Goal: Task Accomplishment & Management: Use online tool/utility

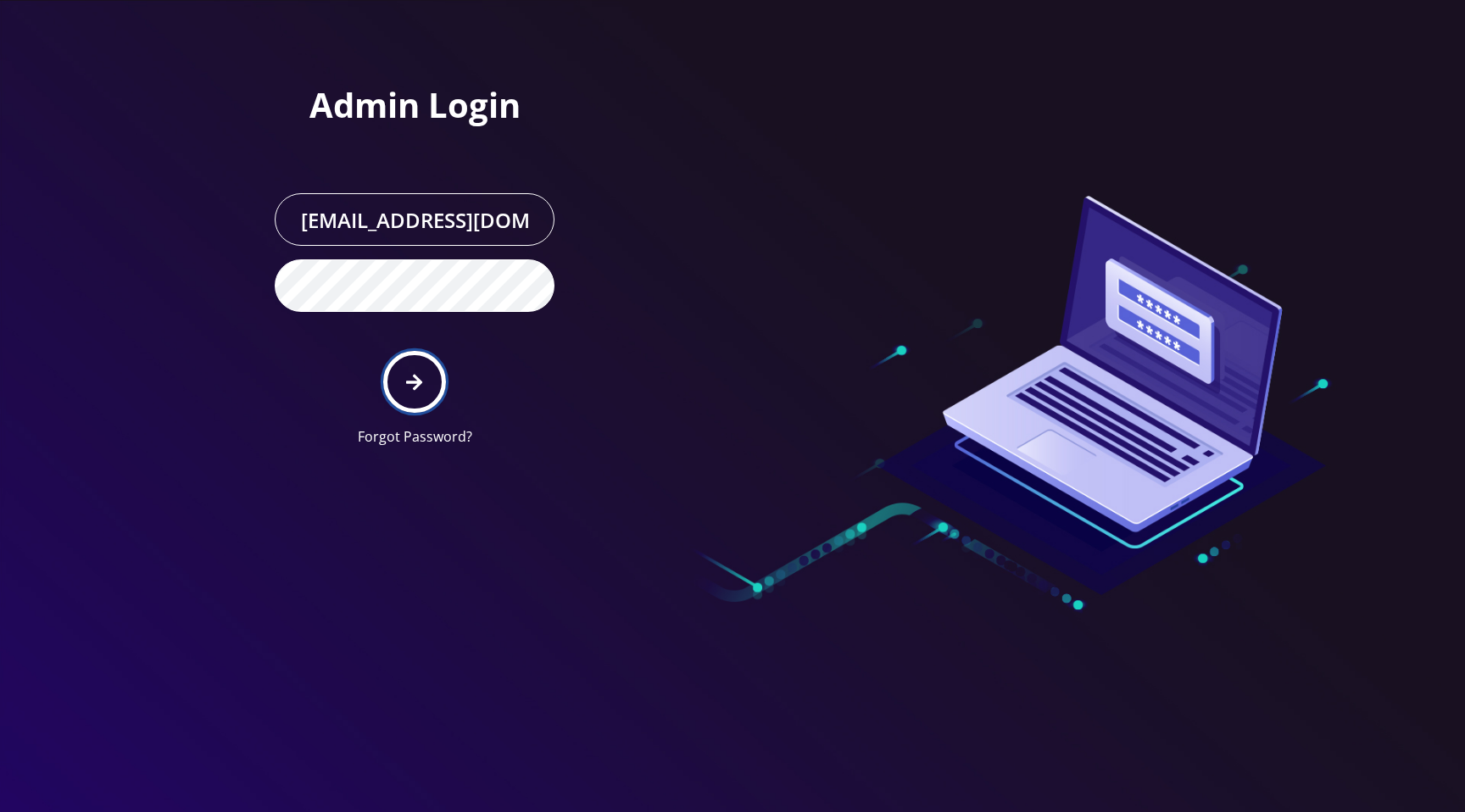
click at [402, 379] on button "submit" at bounding box center [415, 382] width 62 height 62
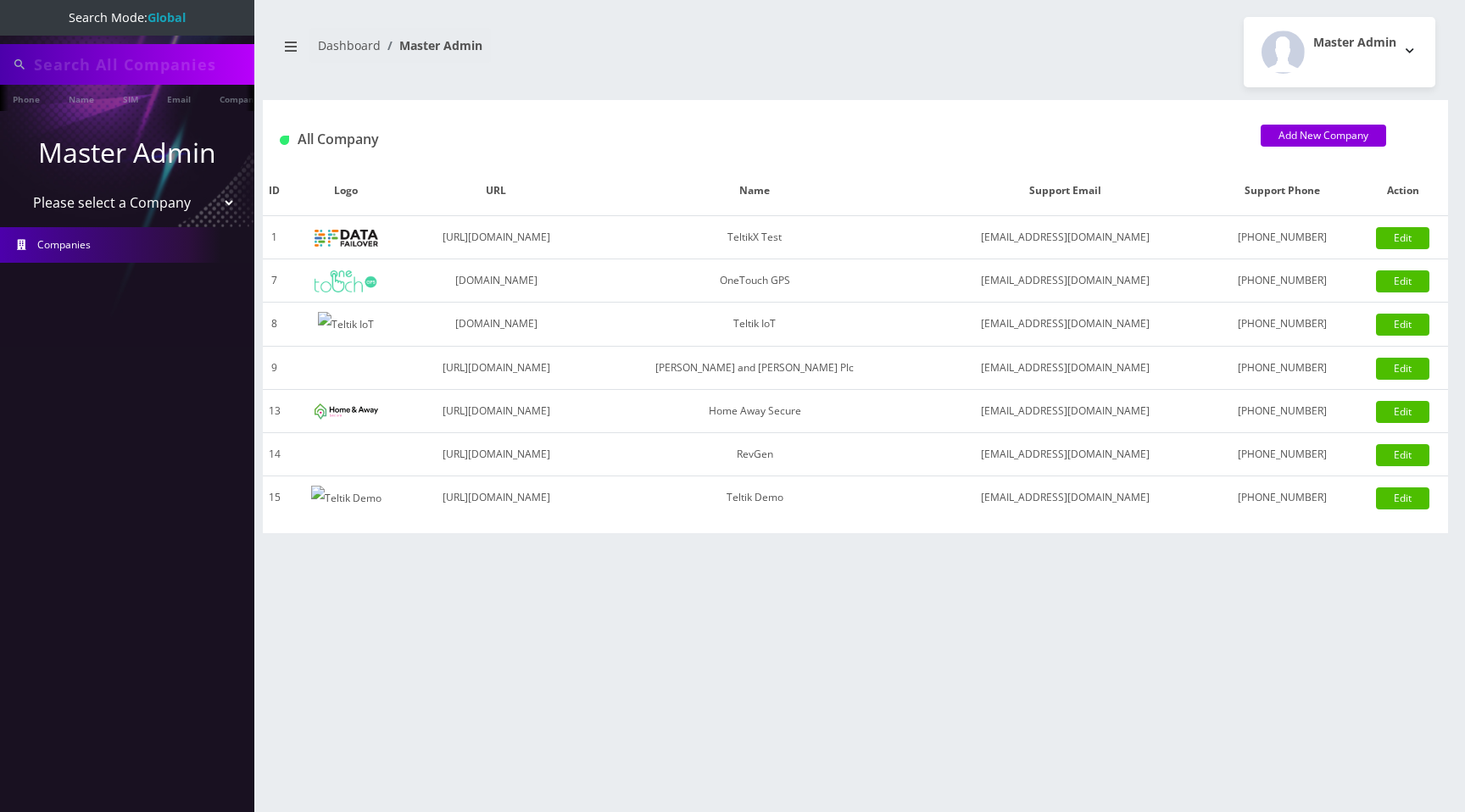
type input "91008790281"
click at [162, 206] on select "Please select a Company TeltikX Test OneTouch GPS Teltik IoT Hale and Serrano P…" at bounding box center [128, 204] width 216 height 32
select select "7"
click at [20, 188] on select "Please select a Company TeltikX Test OneTouch GPS Teltik IoT Hale and Serrano P…" at bounding box center [128, 204] width 216 height 32
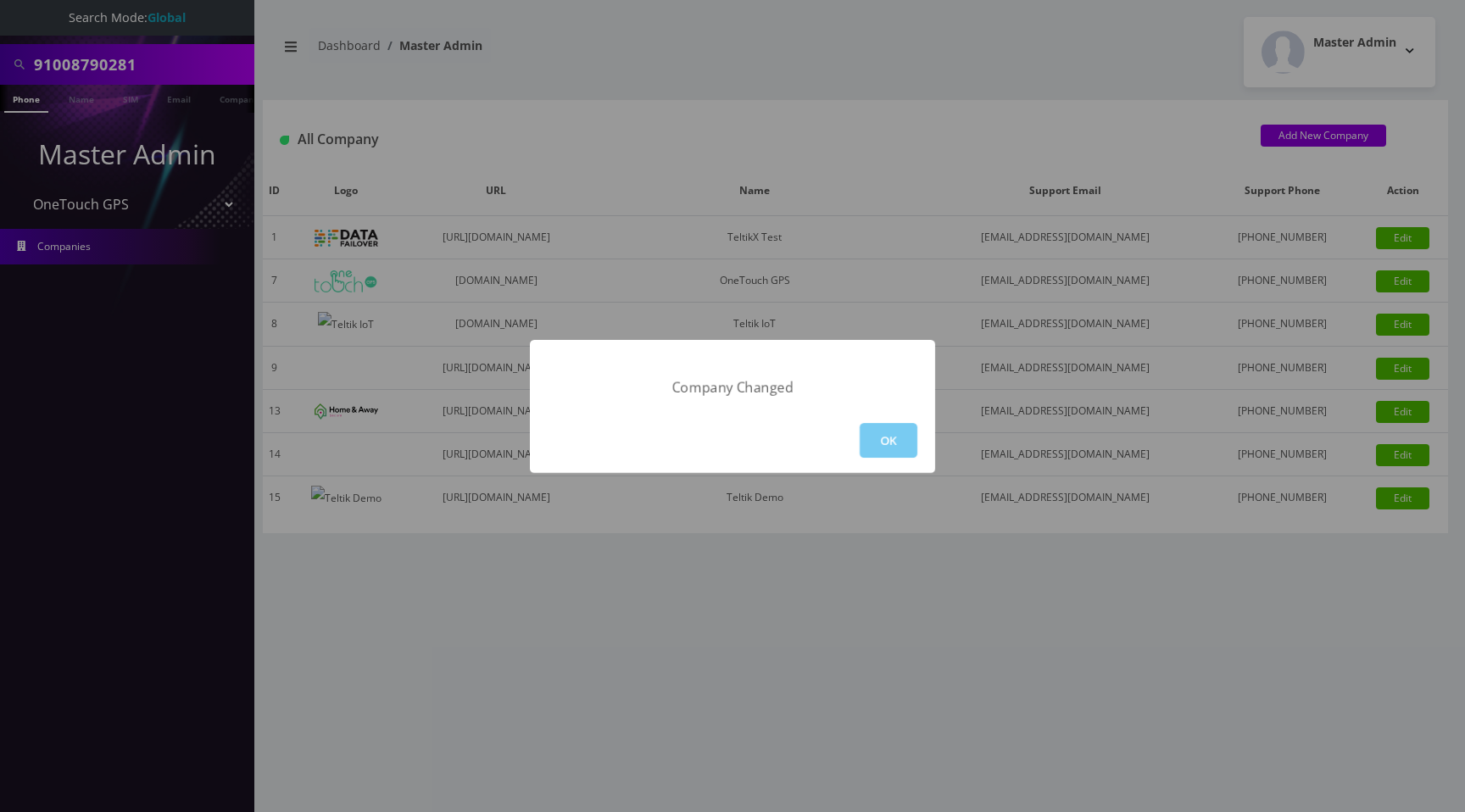
click at [880, 432] on button "OK" at bounding box center [888, 440] width 57 height 35
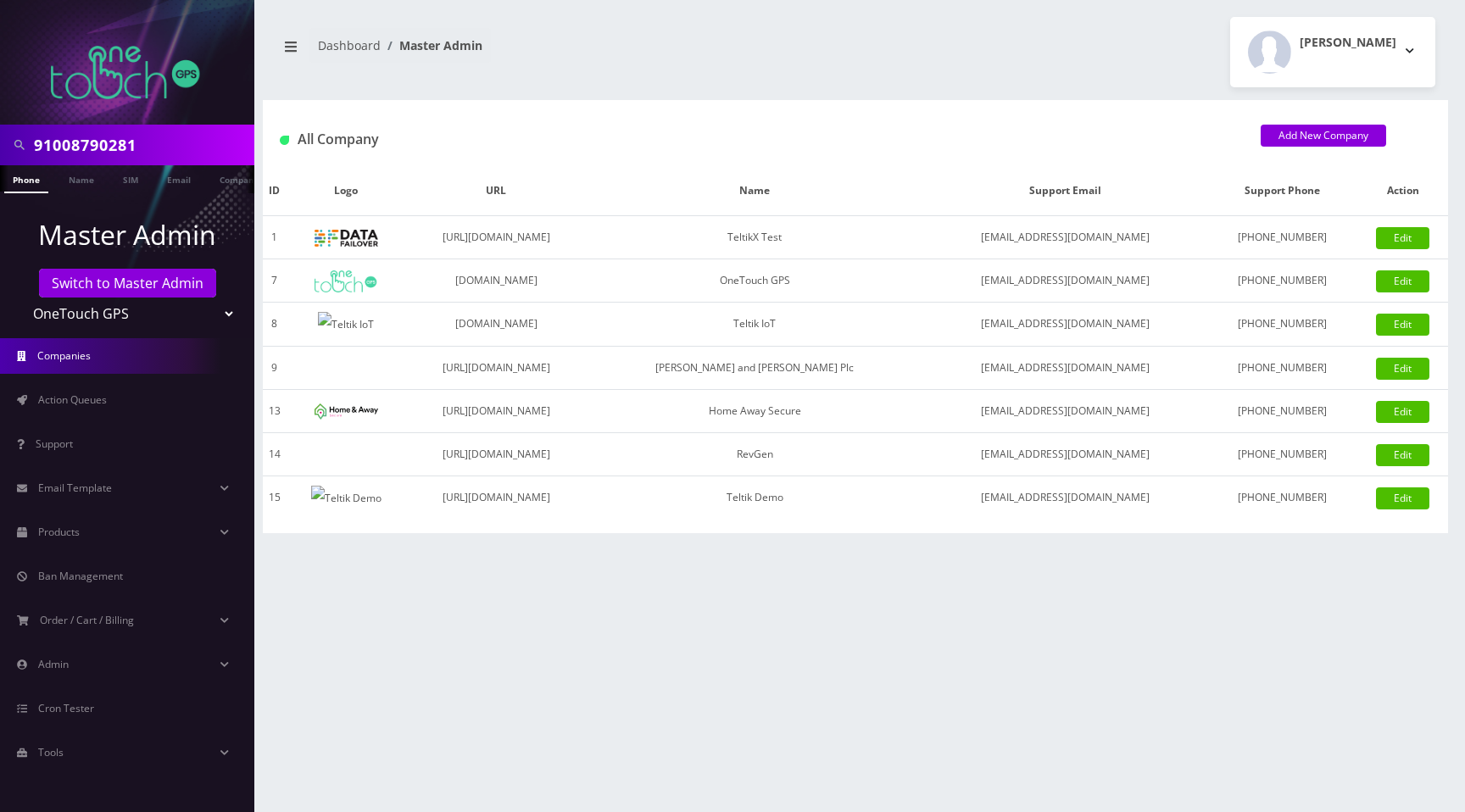
click at [151, 313] on select "TeltikX Test OneTouch GPS Teltik IoT Hale and Serrano Plc Home Away Secure RevG…" at bounding box center [128, 313] width 216 height 32
select select "1"
click at [20, 297] on select "TeltikX Test OneTouch GPS Teltik IoT Hale and Serrano Plc Home Away Secure RevG…" at bounding box center [128, 313] width 216 height 32
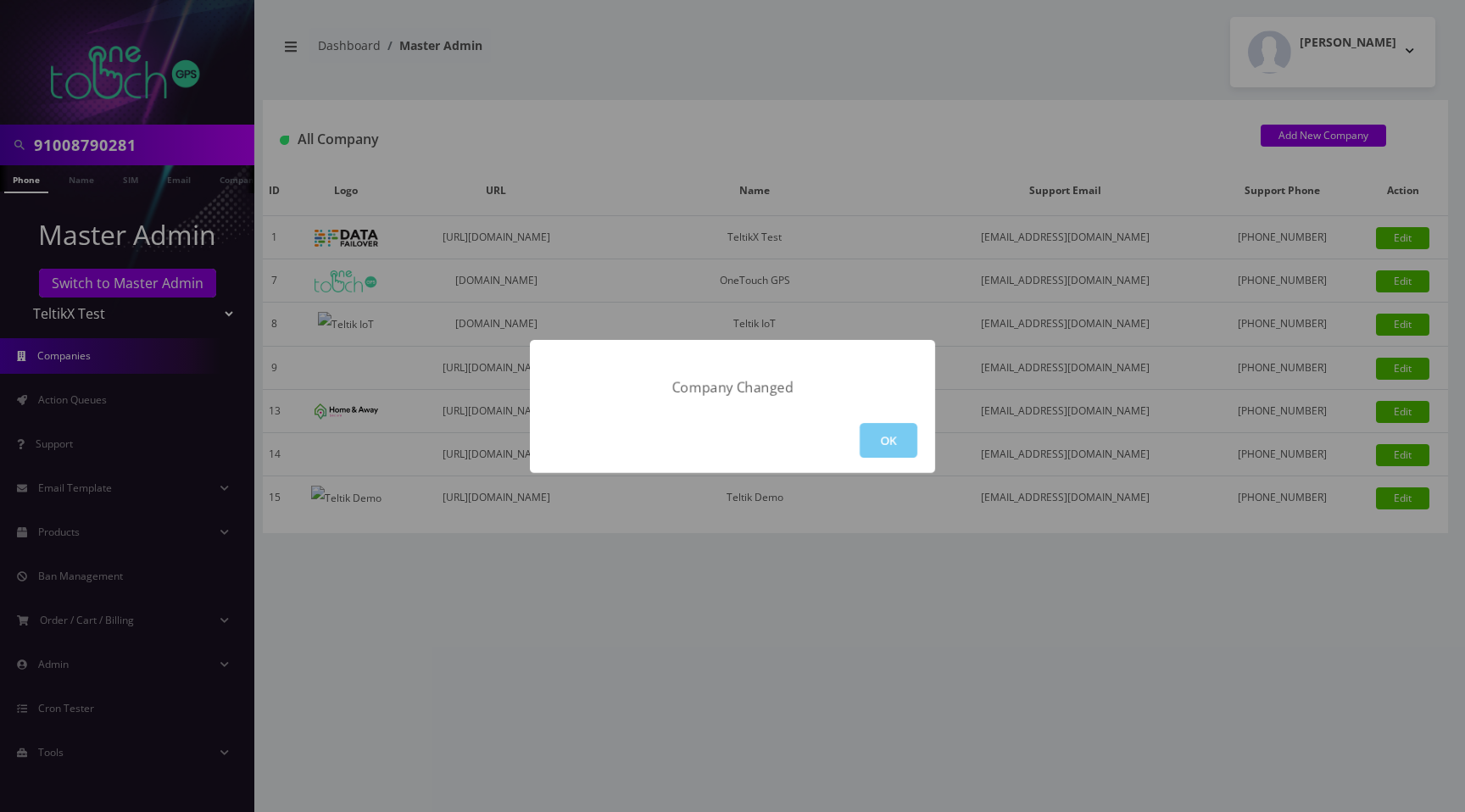
click at [884, 443] on button "OK" at bounding box center [888, 440] width 57 height 35
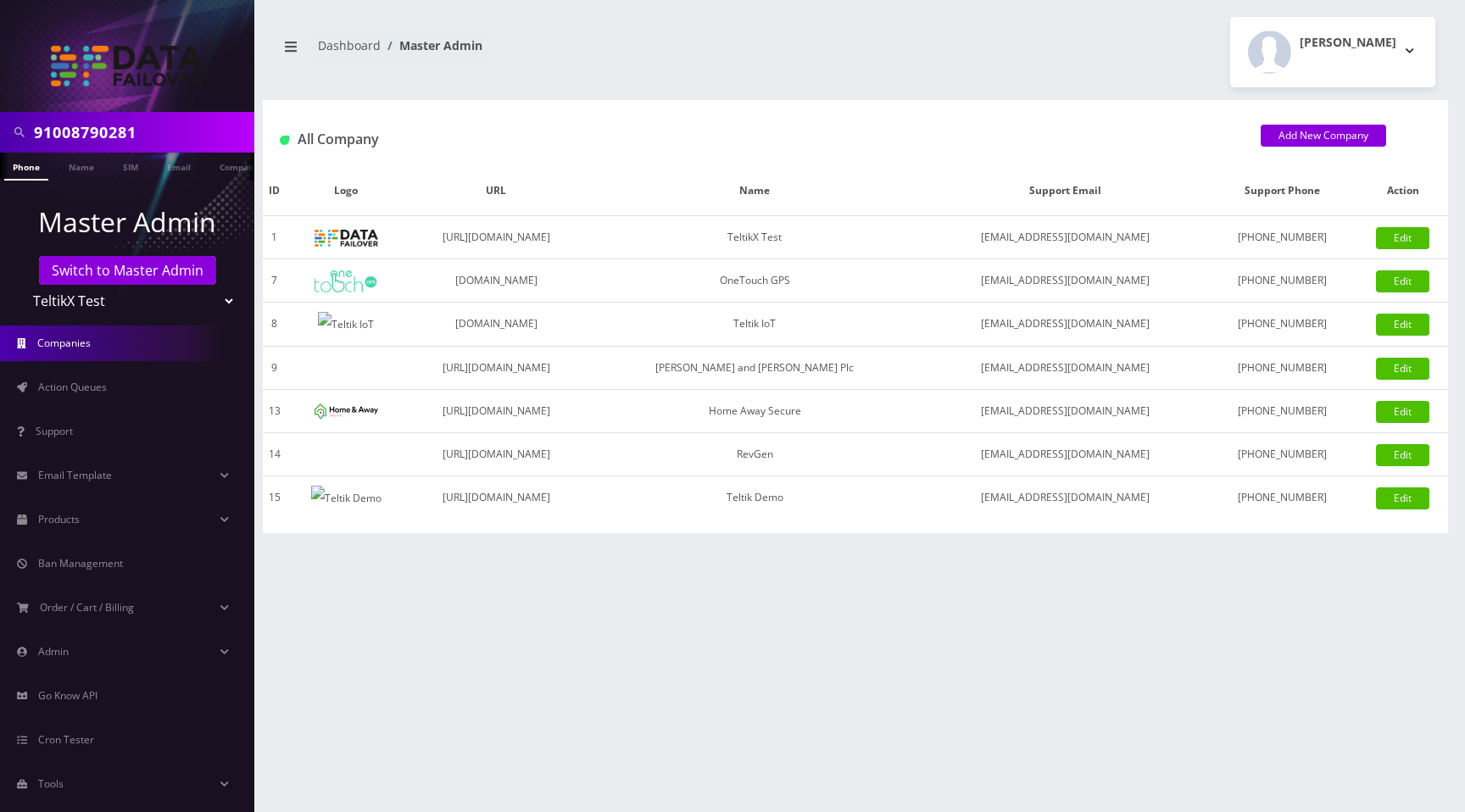
click at [867, 56] on div "Moshe Gorin Logout" at bounding box center [1152, 52] width 592 height 70
click at [103, 390] on span "Action Queues" at bounding box center [72, 386] width 69 height 14
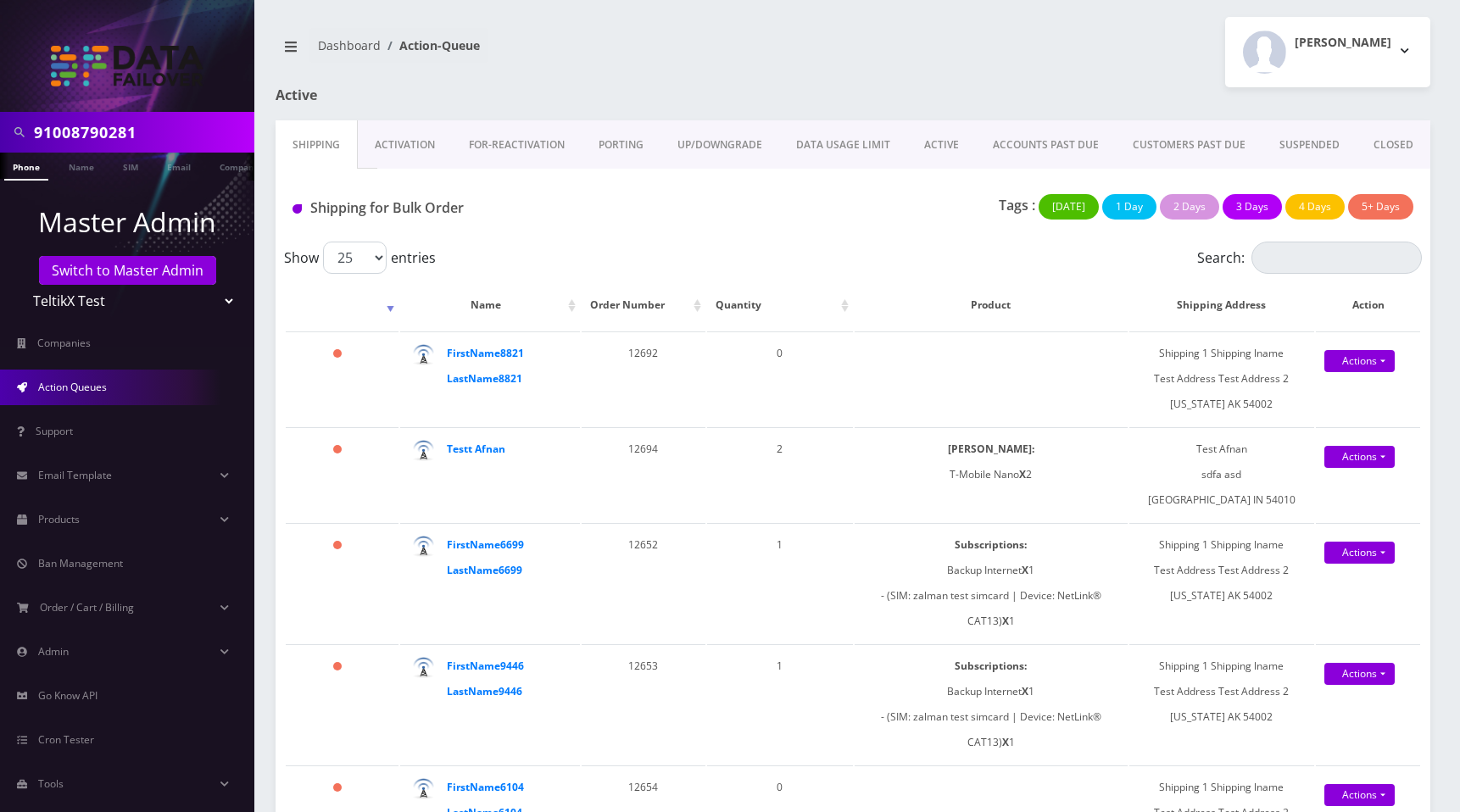
click at [918, 143] on link "ACTIVE" at bounding box center [941, 145] width 69 height 49
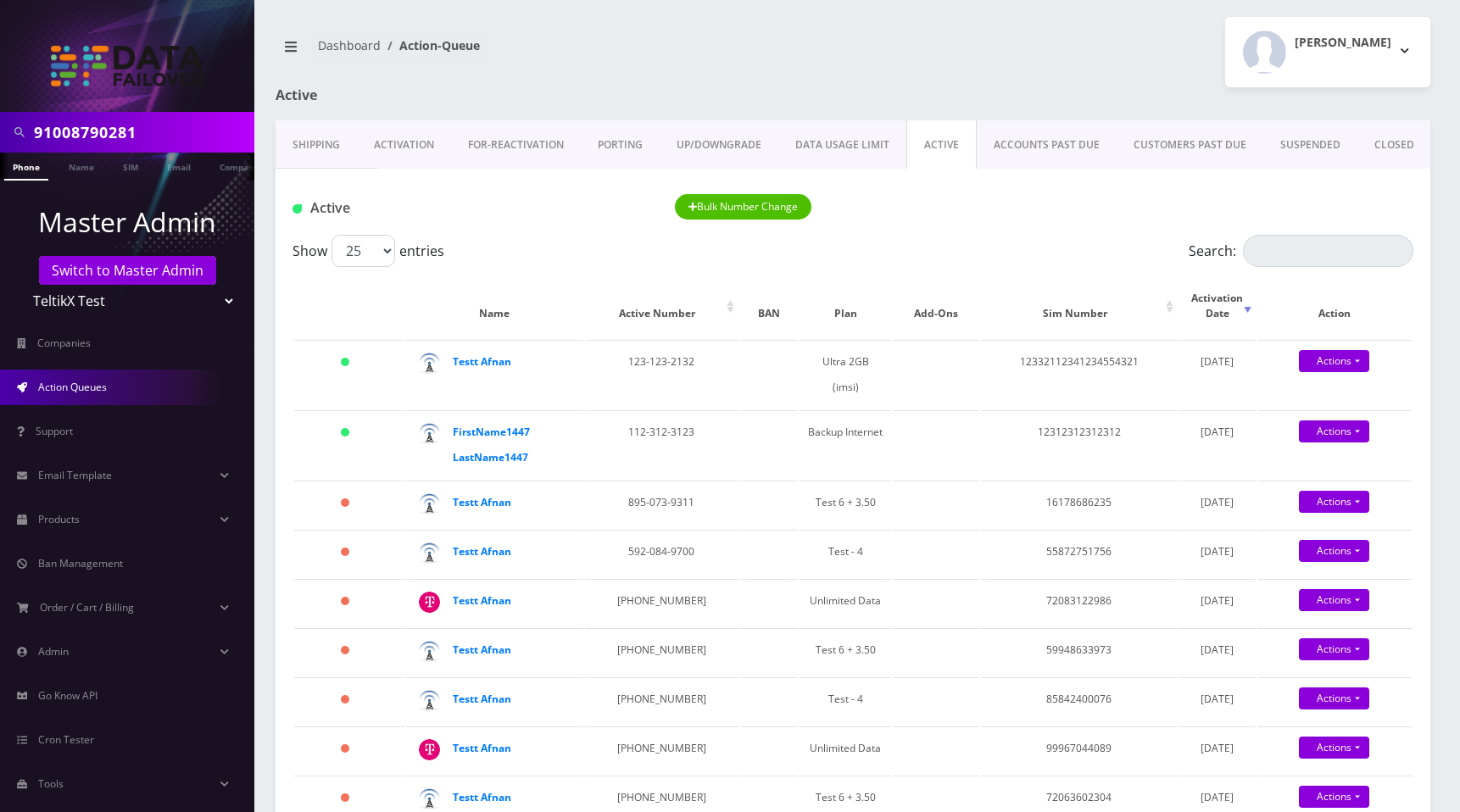
click at [162, 133] on input "91008790281" at bounding box center [142, 133] width 216 height 32
type input "[PERSON_NAME]"
click at [70, 171] on link "Name" at bounding box center [81, 166] width 42 height 28
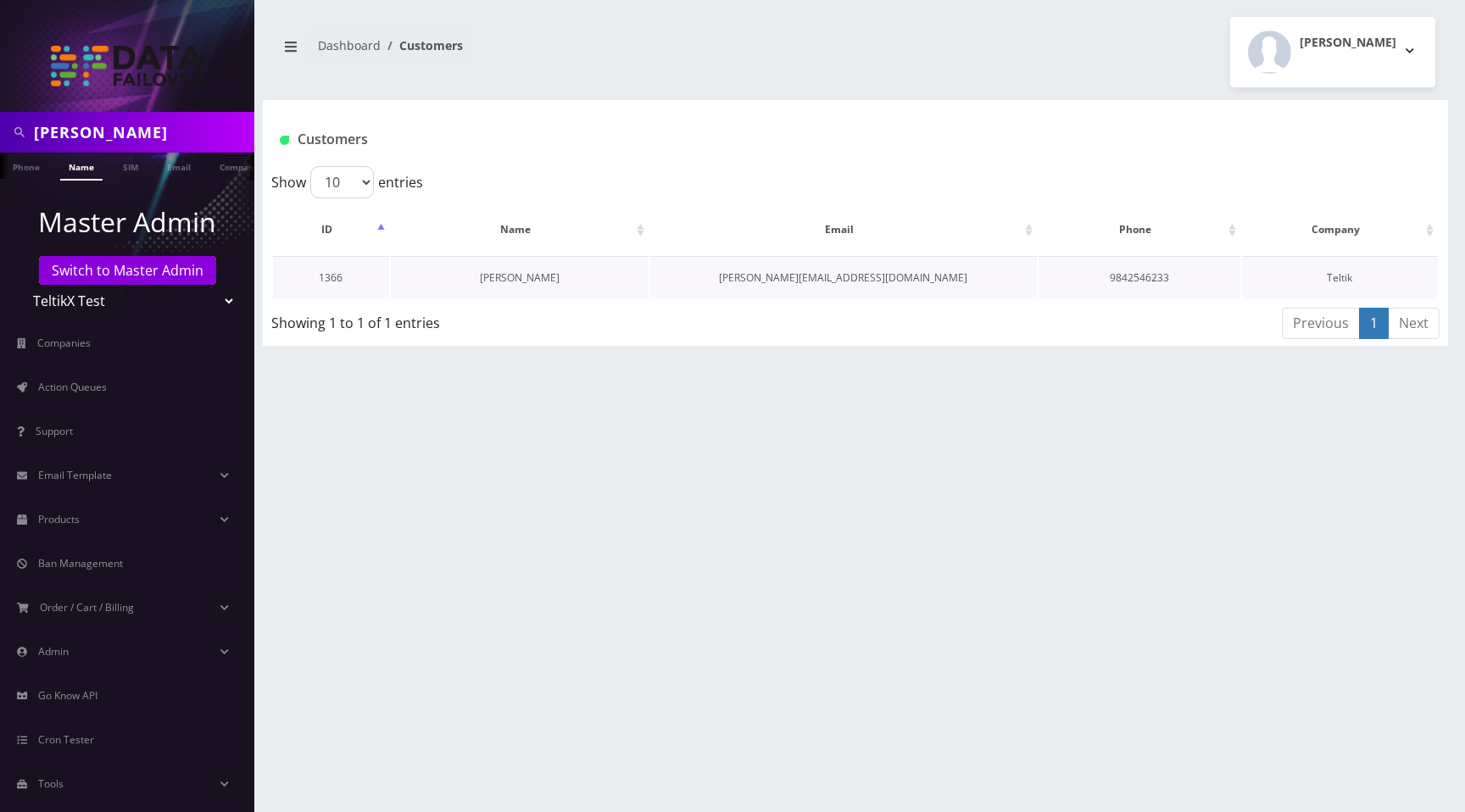
click at [505, 279] on link "Prajwal Shrestha" at bounding box center [519, 277] width 80 height 14
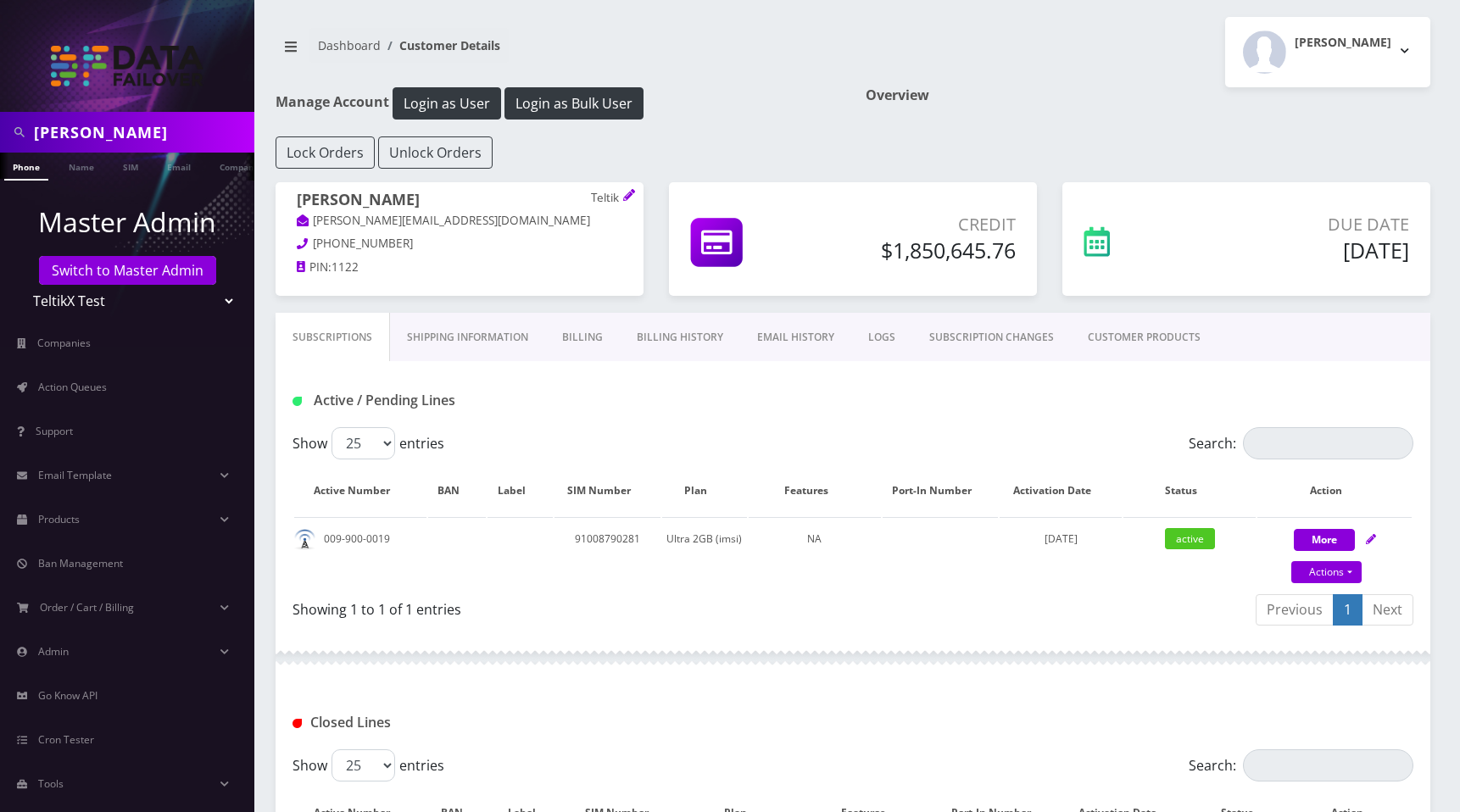
scroll to position [168, 0]
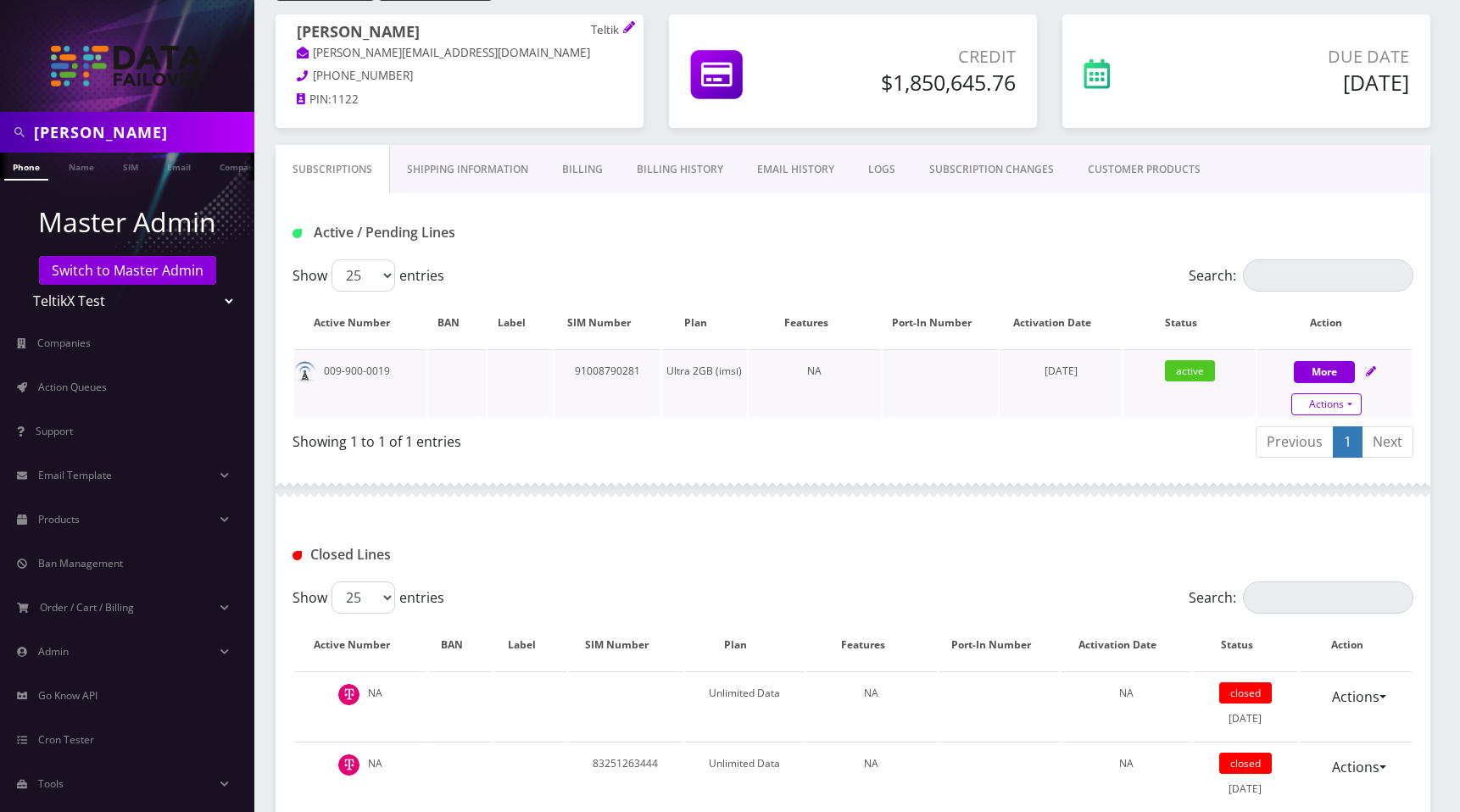
click at [1331, 405] on link "Actions" at bounding box center [1326, 403] width 71 height 22
select select "Ultra"
select select "205"
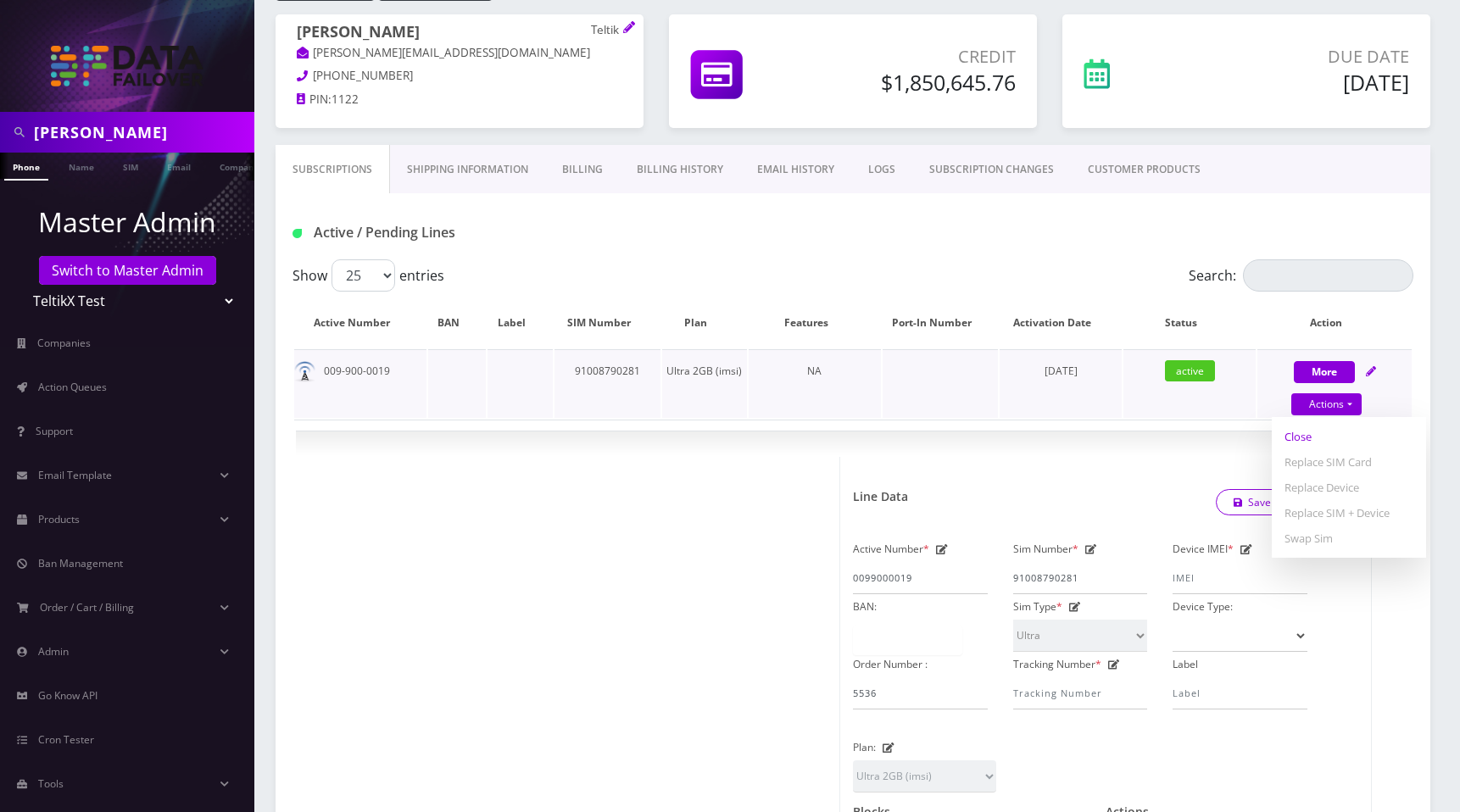
click at [1313, 444] on link "Close" at bounding box center [1349, 436] width 154 height 25
type input "09/01/2025"
select select "Ultra"
select select "205"
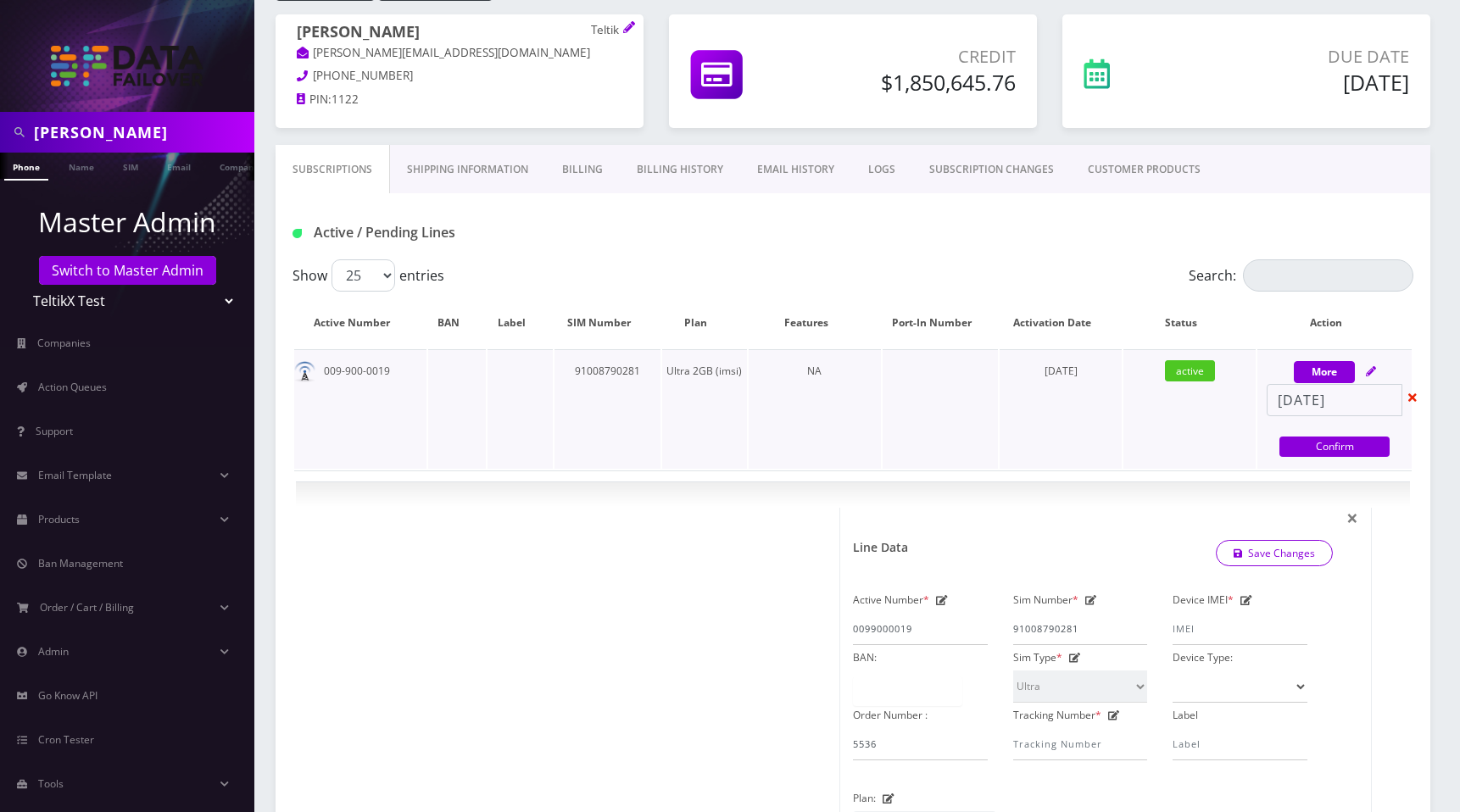
click at [1313, 444] on link "Confirm" at bounding box center [1334, 446] width 110 height 21
select select "Ultra"
select select "205"
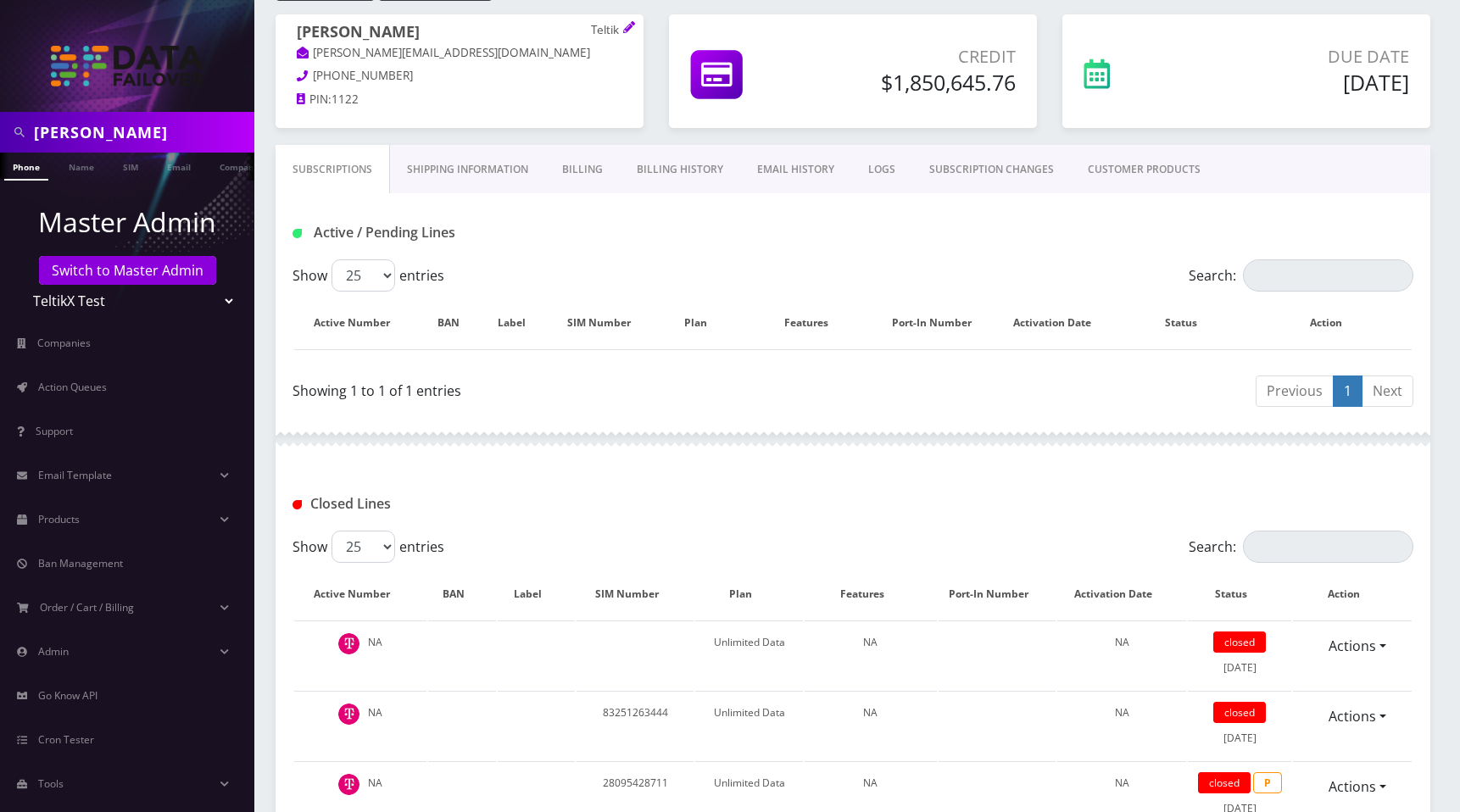
click at [478, 161] on link "Shipping Information" at bounding box center [467, 169] width 155 height 49
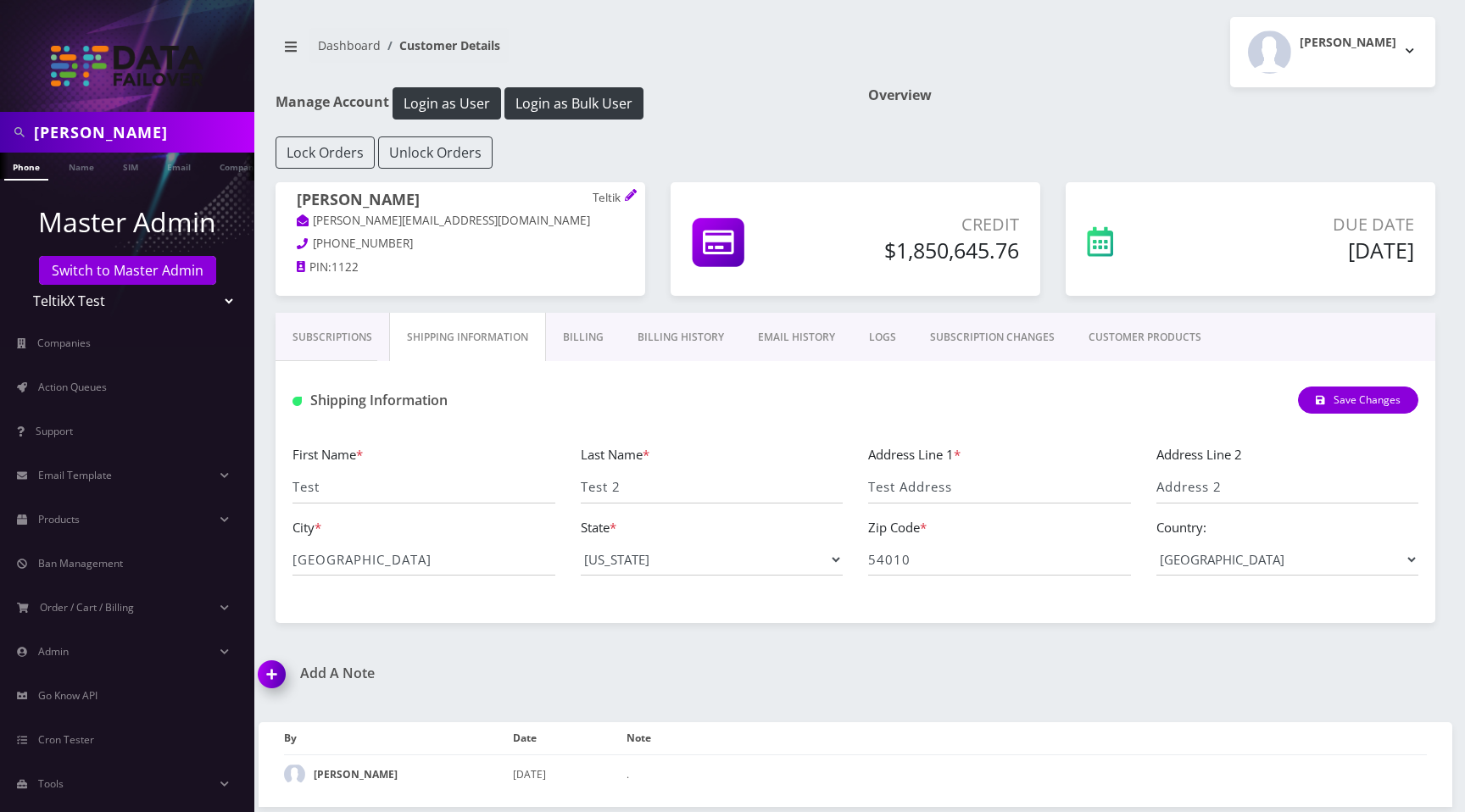
click at [562, 337] on link "Billing" at bounding box center [583, 337] width 74 height 49
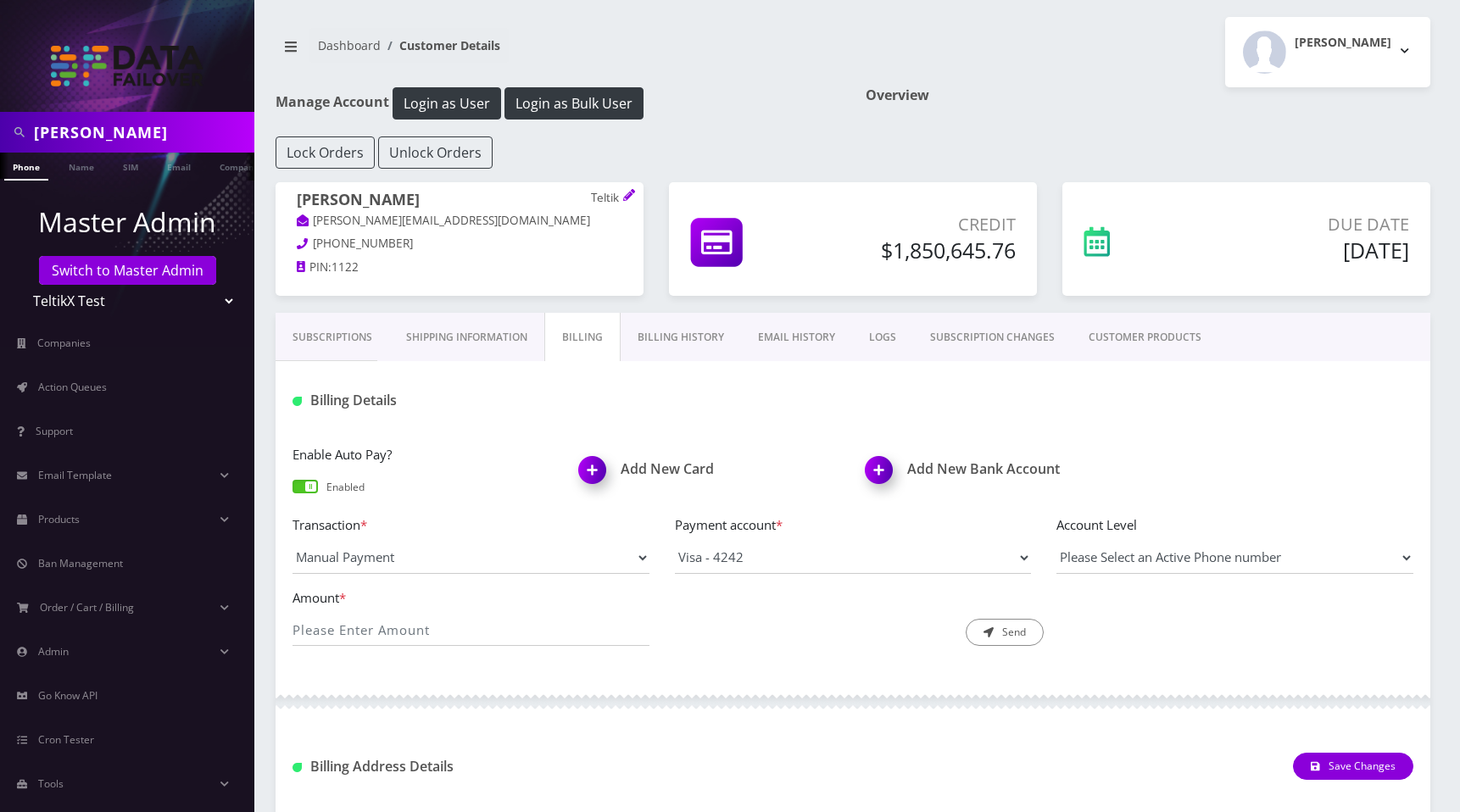
click at [668, 350] on link "Billing History" at bounding box center [681, 337] width 120 height 49
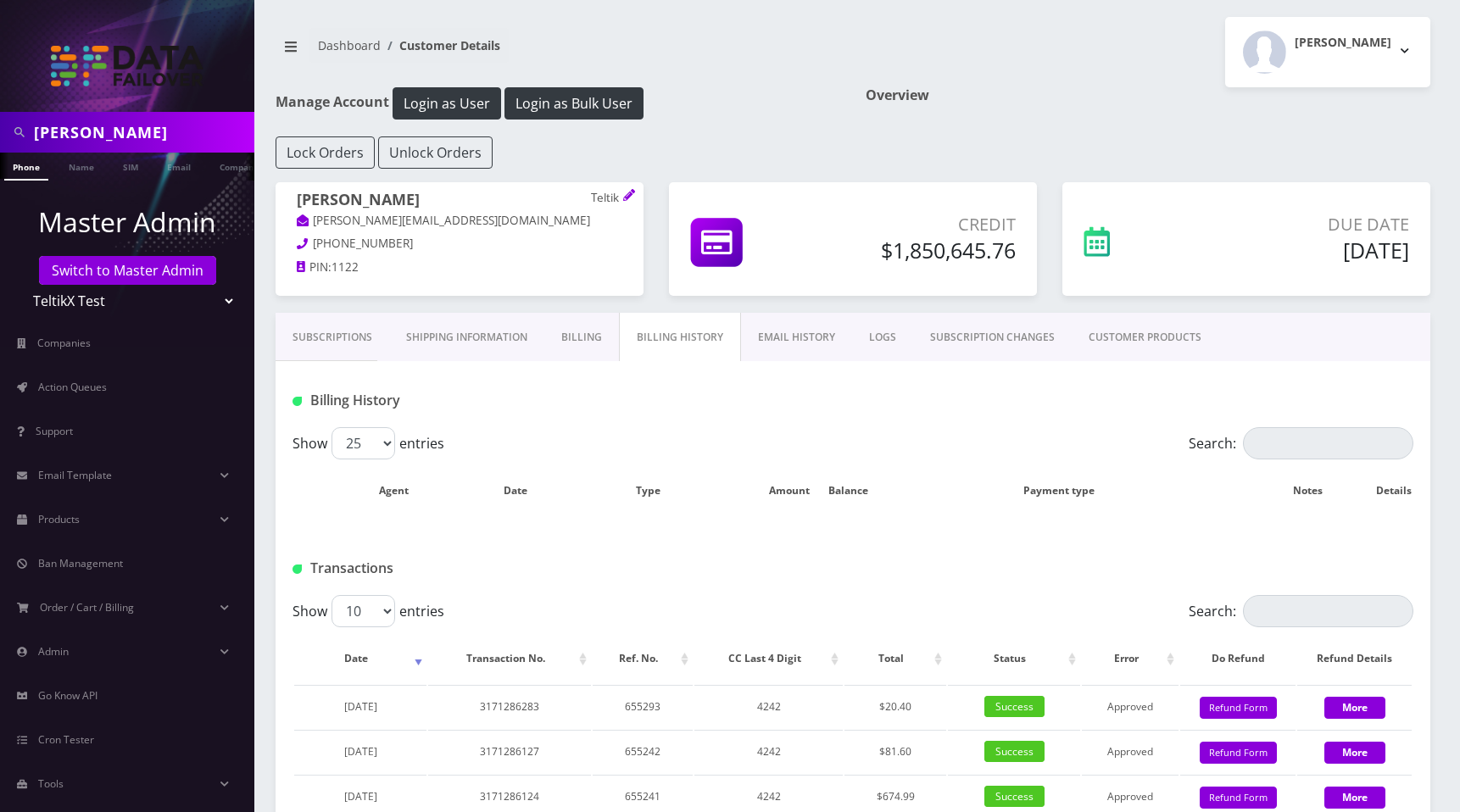
click at [784, 344] on link "EMAIL HISTORY" at bounding box center [796, 337] width 111 height 49
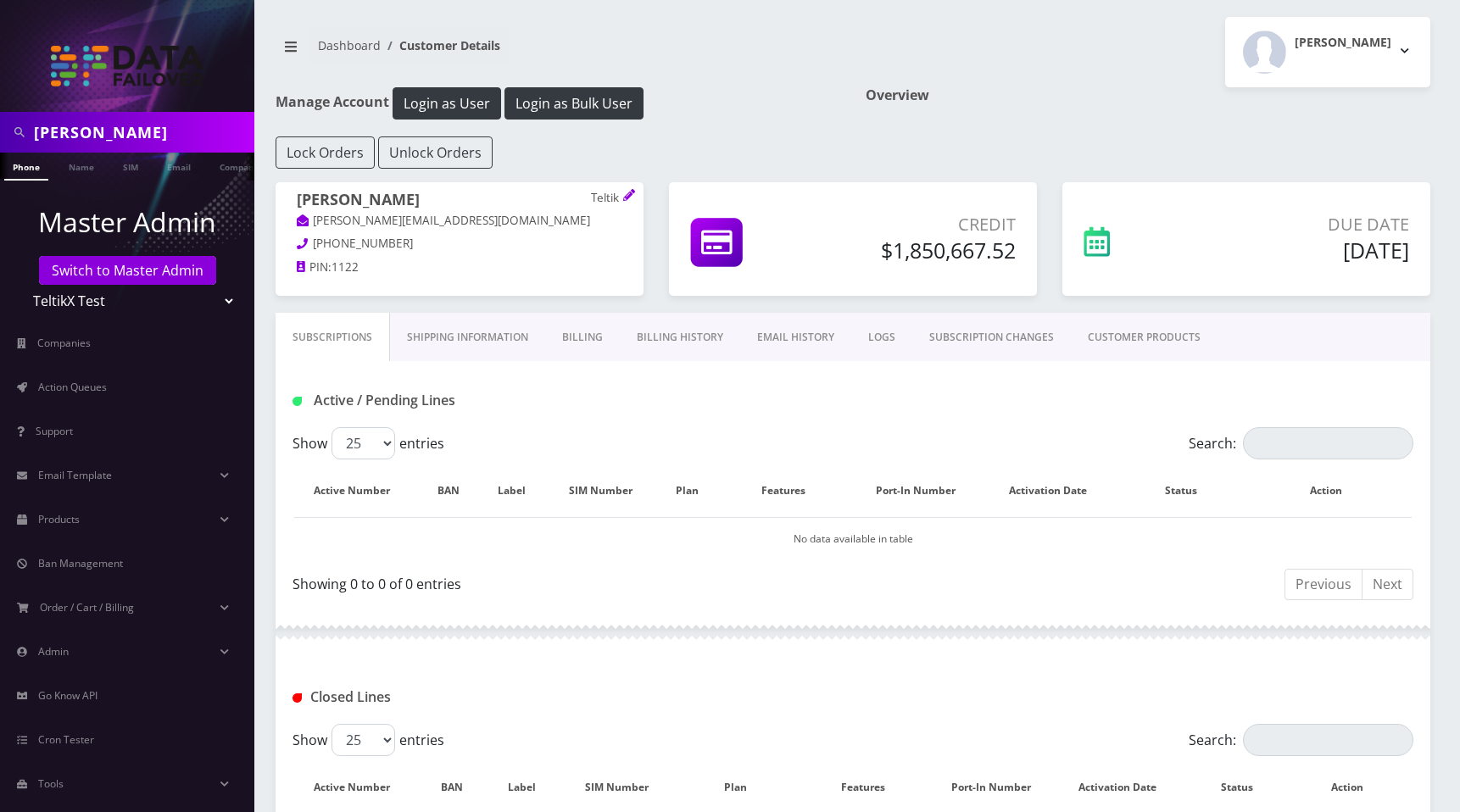
click at [792, 329] on link "EMAIL HISTORY" at bounding box center [795, 337] width 111 height 49
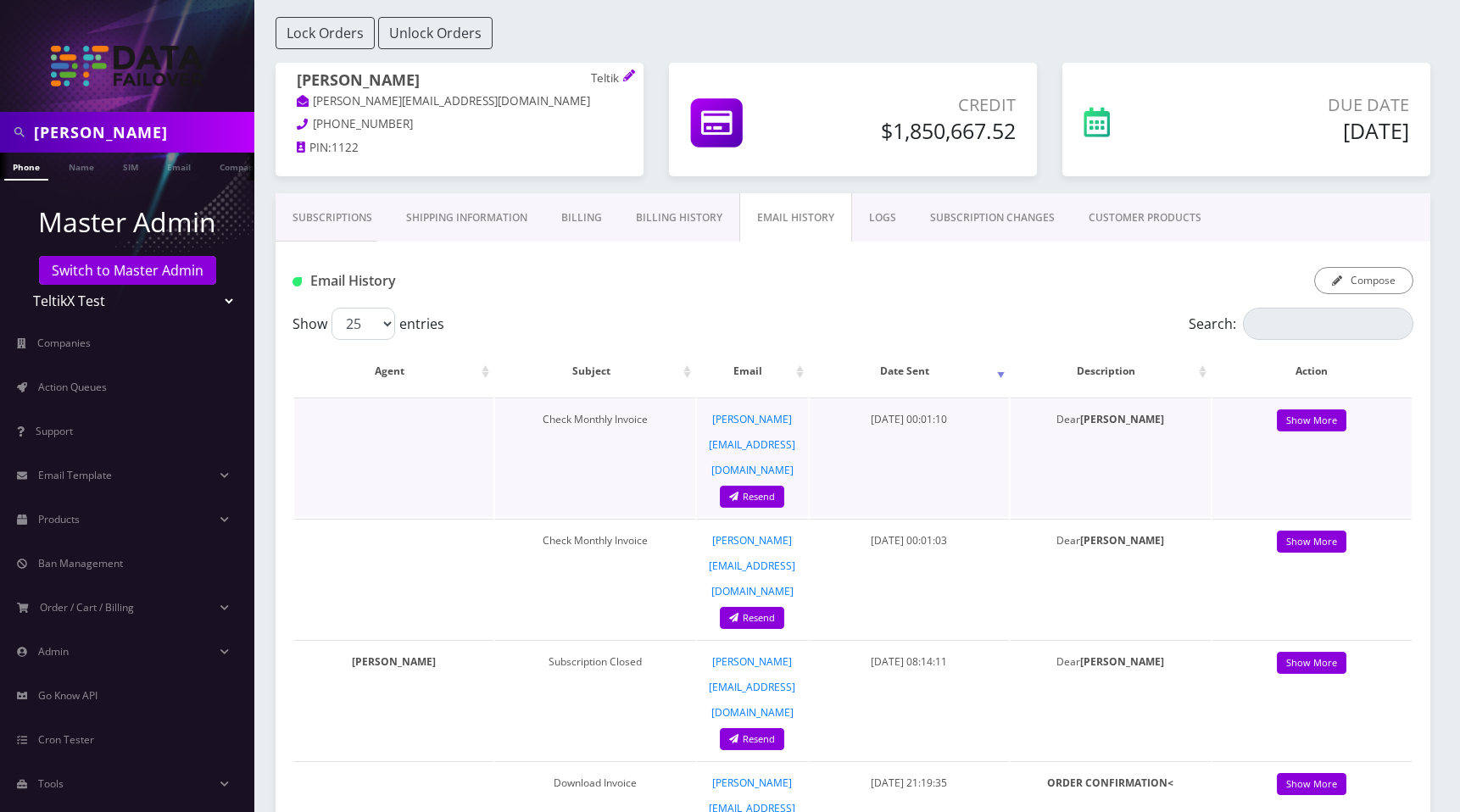
scroll to position [166, 0]
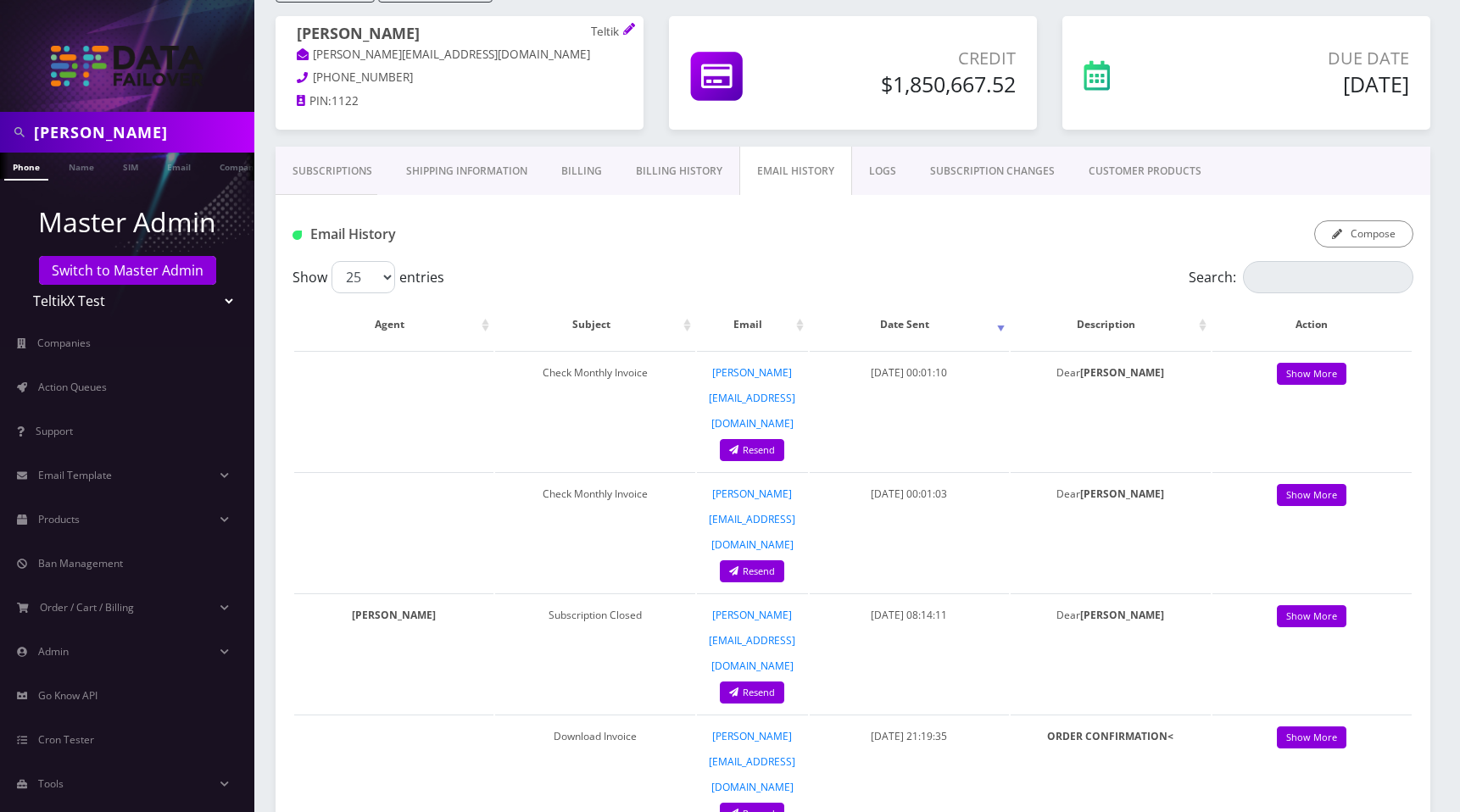
click at [881, 174] on link "LOGS" at bounding box center [882, 171] width 61 height 49
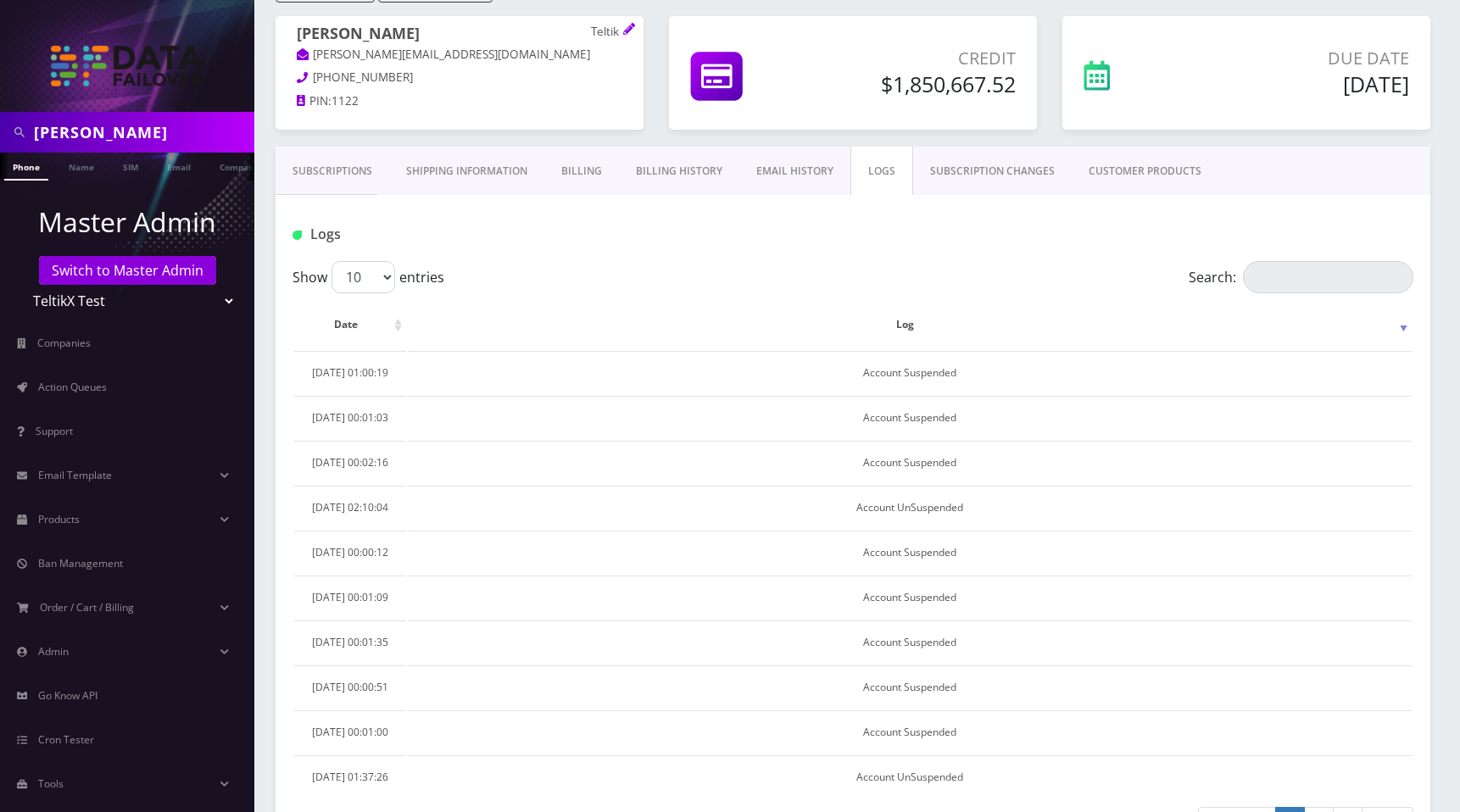
click at [959, 160] on link "SUBSCRIPTION CHANGES" at bounding box center [992, 171] width 159 height 49
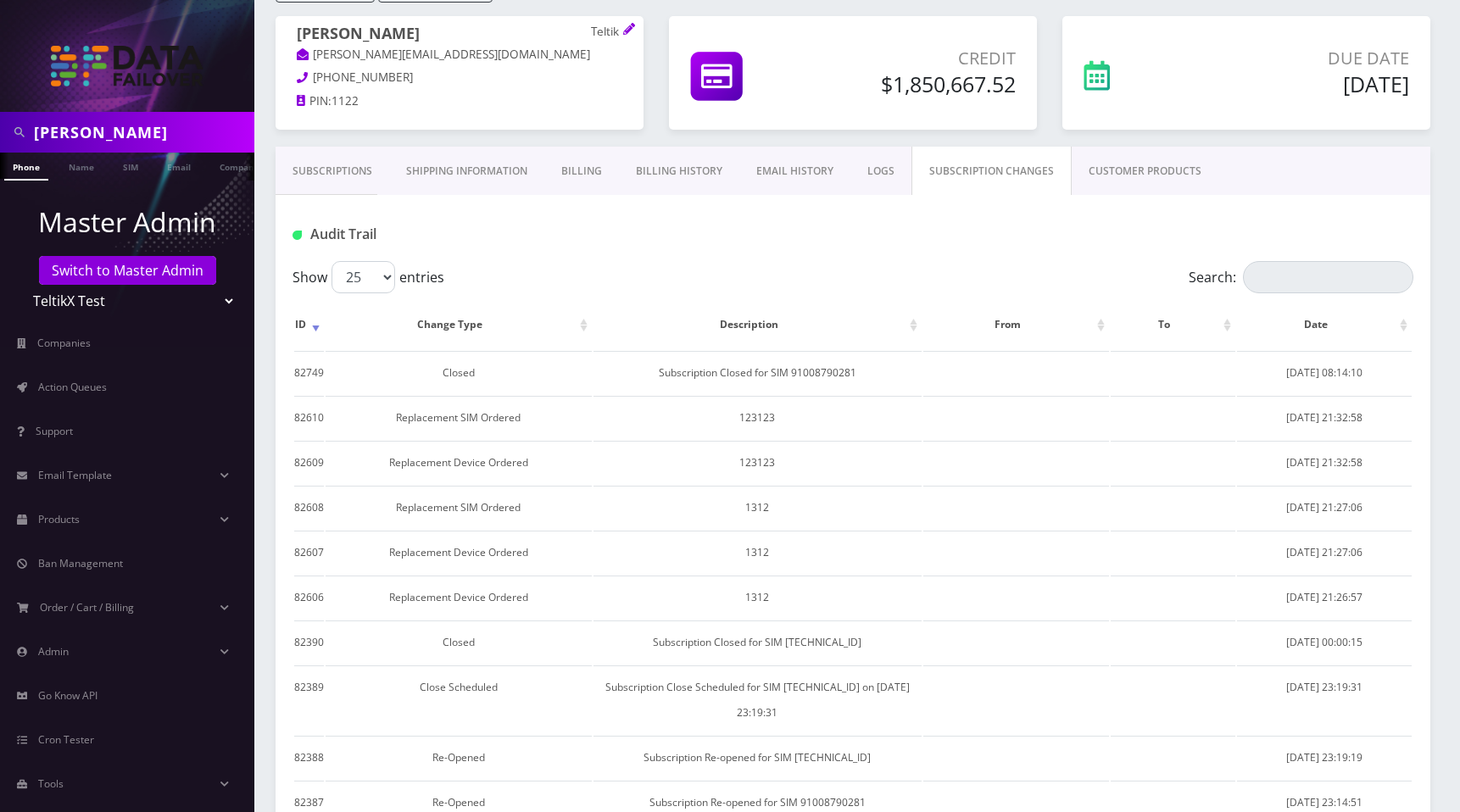
click at [1122, 157] on link "CUSTOMER PRODUCTS" at bounding box center [1145, 171] width 147 height 49
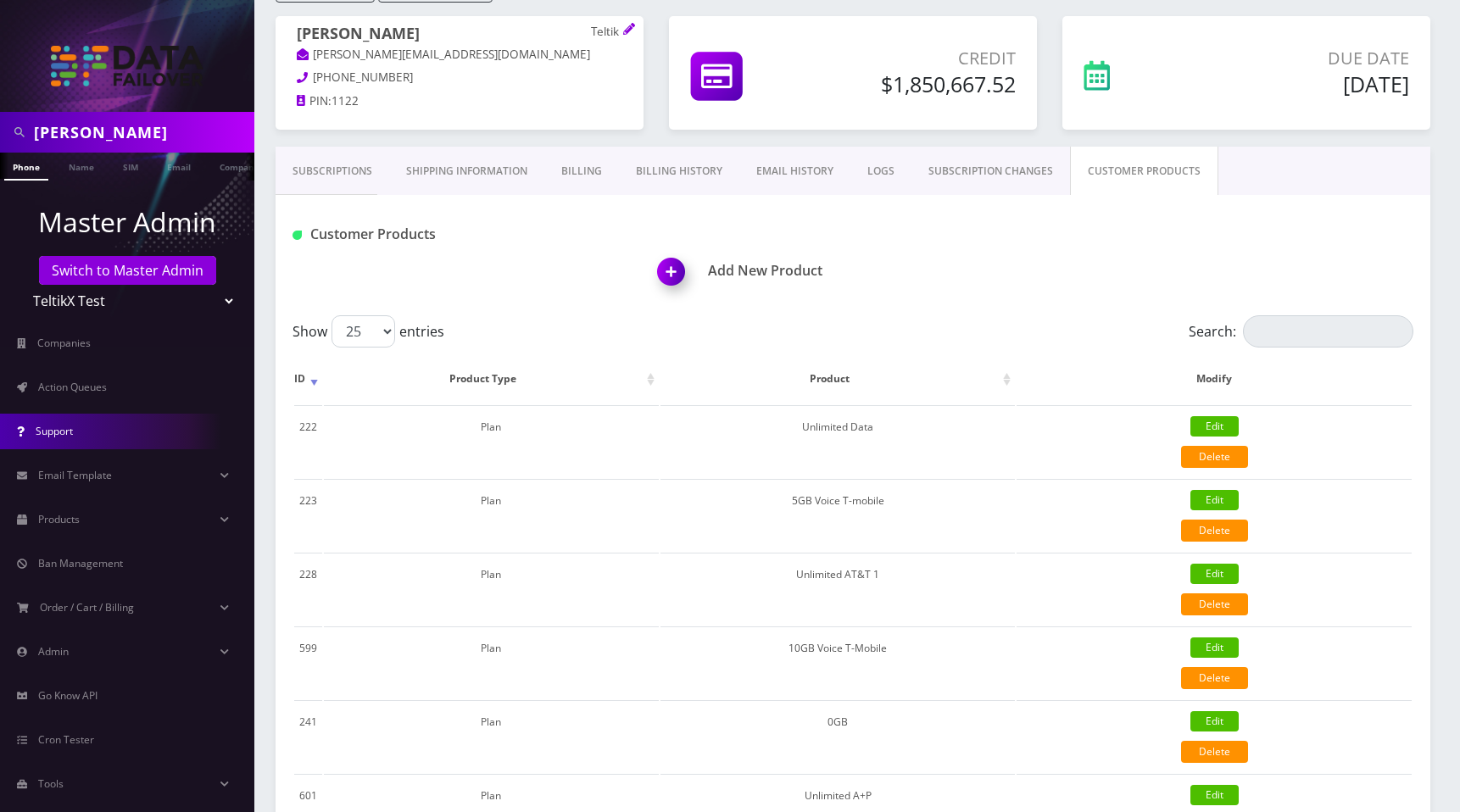
click at [81, 445] on link "Support" at bounding box center [127, 431] width 255 height 36
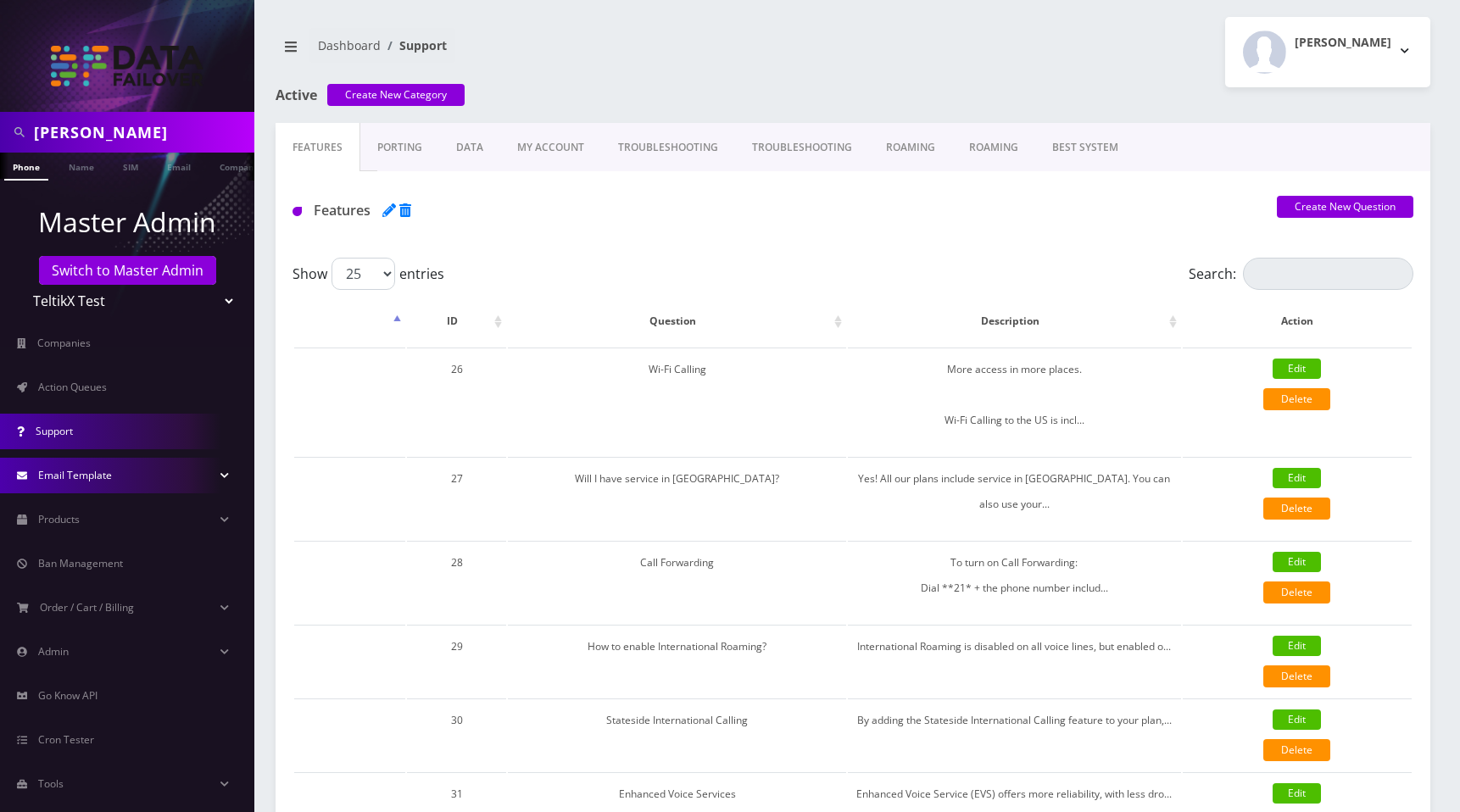
click at [117, 475] on link "Email Template" at bounding box center [127, 476] width 255 height 36
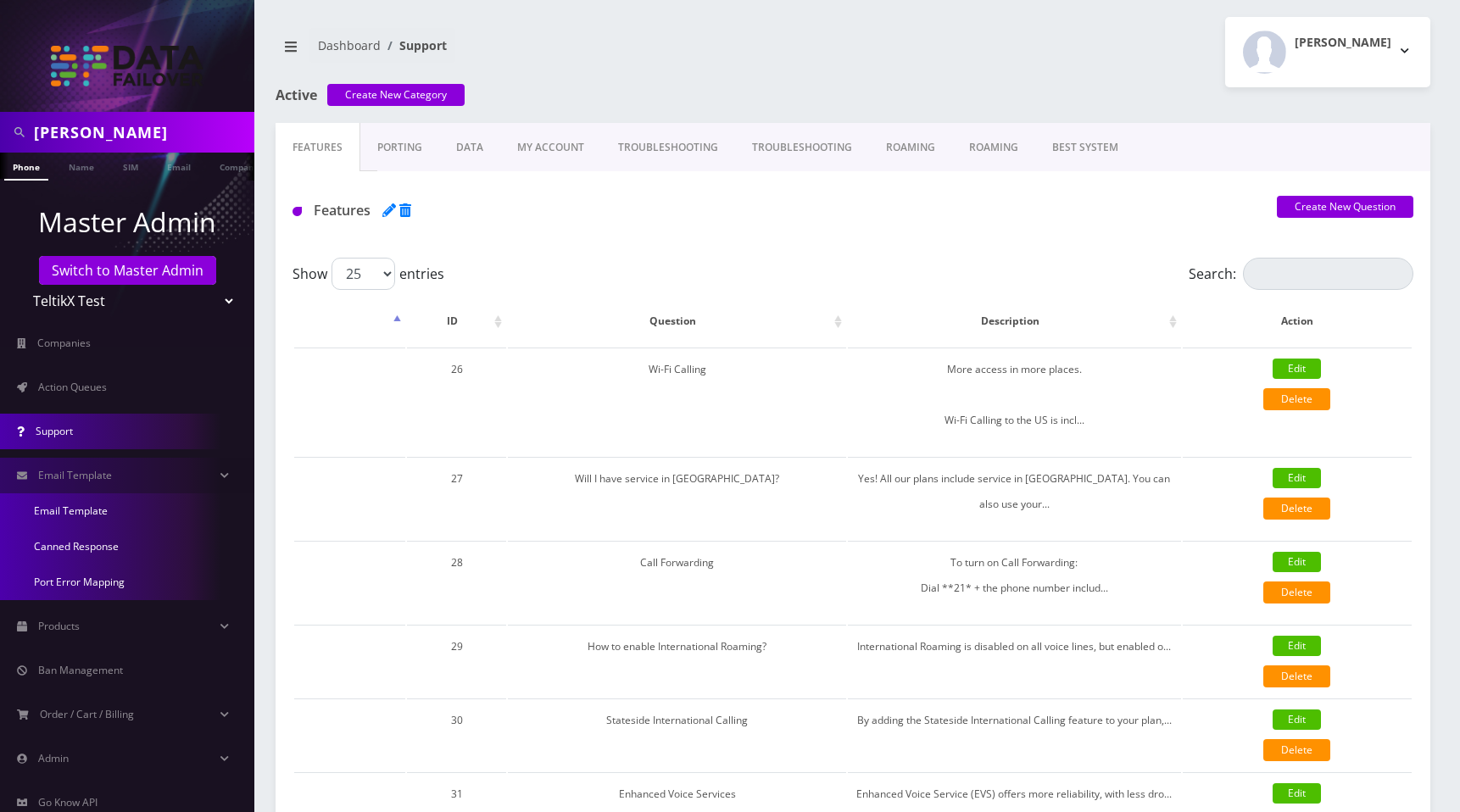
click at [113, 507] on link "Email Template" at bounding box center [127, 511] width 255 height 36
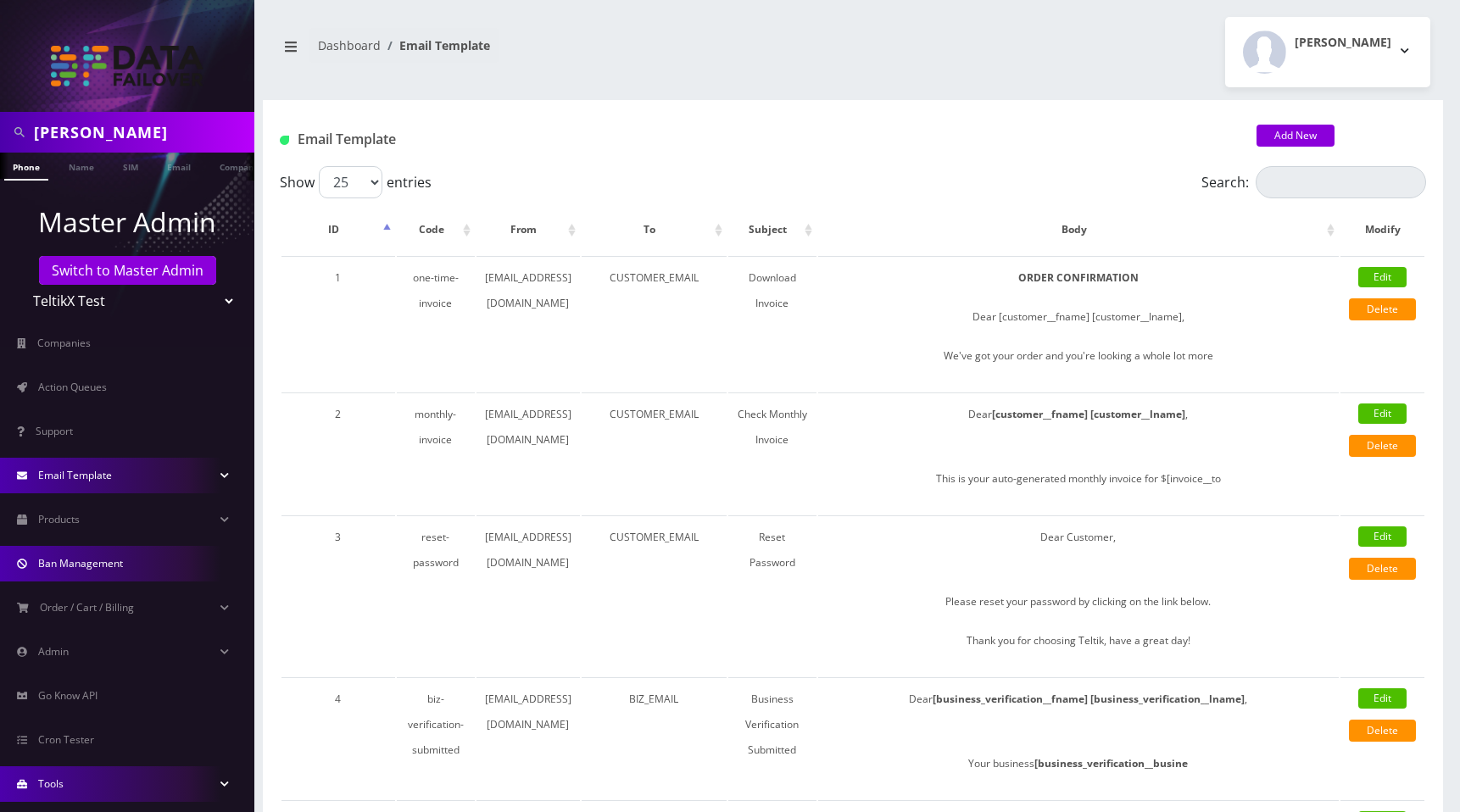
click at [86, 559] on span "Ban Management" at bounding box center [81, 563] width 85 height 14
